Goal: Task Accomplishment & Management: Complete application form

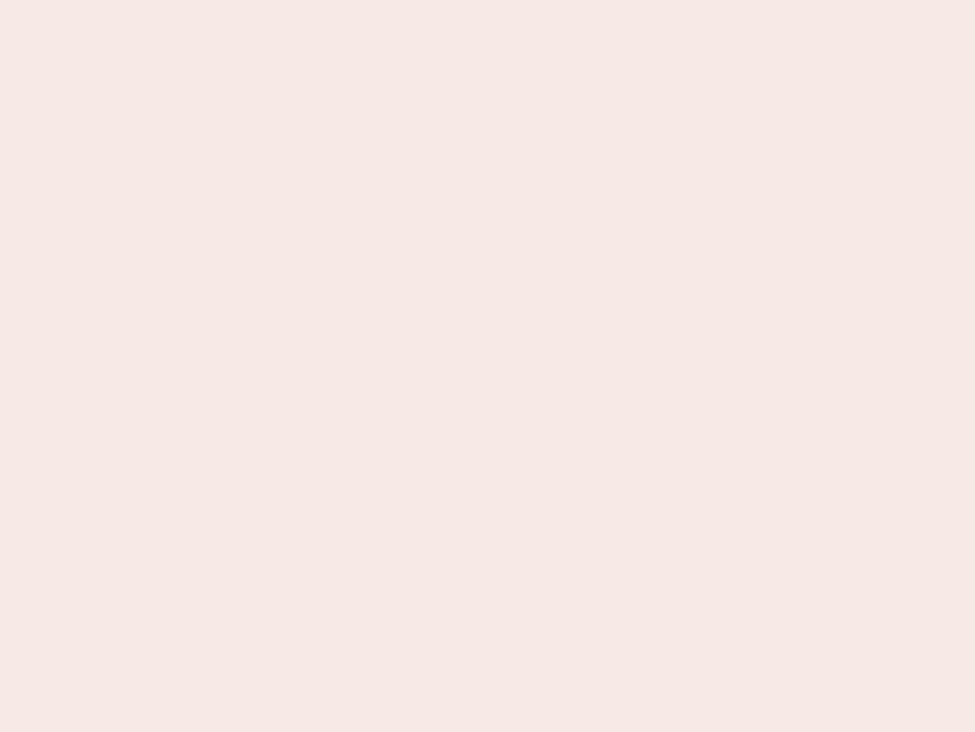
click at [488, 366] on nb-app "Almost there Thank you for registering for Newbook. Your account is under revie…" at bounding box center [487, 366] width 975 height 732
click at [488, 0] on nb-app "Almost there Thank you for registering for Newbook. Your account is under revie…" at bounding box center [487, 366] width 975 height 732
click at [521, 0] on nb-app "Almost there Thank you for registering for Newbook. Your account is under revie…" at bounding box center [487, 366] width 975 height 732
click at [488, 366] on nb-app "Almost there Thank you for registering for Newbook. Your account is under revie…" at bounding box center [487, 366] width 975 height 732
click at [488, 0] on nb-app "Almost there Thank you for registering for Newbook. Your account is under revie…" at bounding box center [487, 366] width 975 height 732
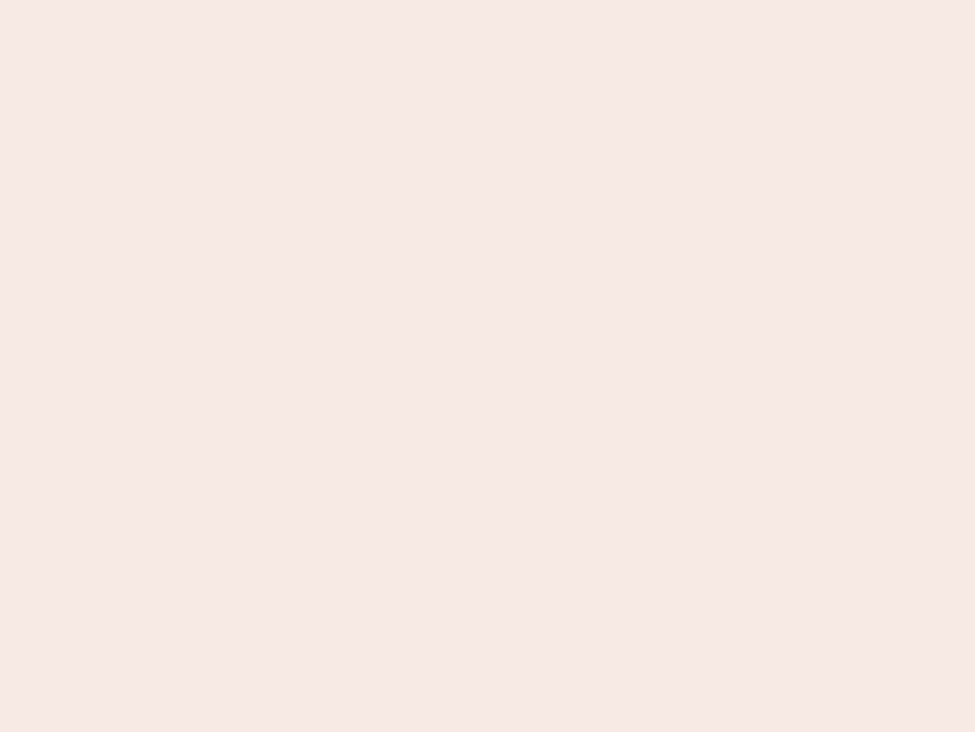
click at [341, 0] on nb-app "Almost there Thank you for registering for Newbook. Your account is under revie…" at bounding box center [487, 366] width 975 height 732
click at [488, 366] on nb-app "Almost there Thank you for registering for Newbook. Your account is under revie…" at bounding box center [487, 366] width 975 height 732
click at [488, 0] on nb-app "Almost there Thank you for registering for Newbook. Your account is under revie…" at bounding box center [487, 366] width 975 height 732
click at [341, 0] on nb-app "Almost there Thank you for registering for Newbook. Your account is under revie…" at bounding box center [487, 366] width 975 height 732
click at [488, 366] on nb-app "Almost there Thank you for registering for Newbook. Your account is under revie…" at bounding box center [487, 366] width 975 height 732
